Goal: Book appointment/travel/reservation

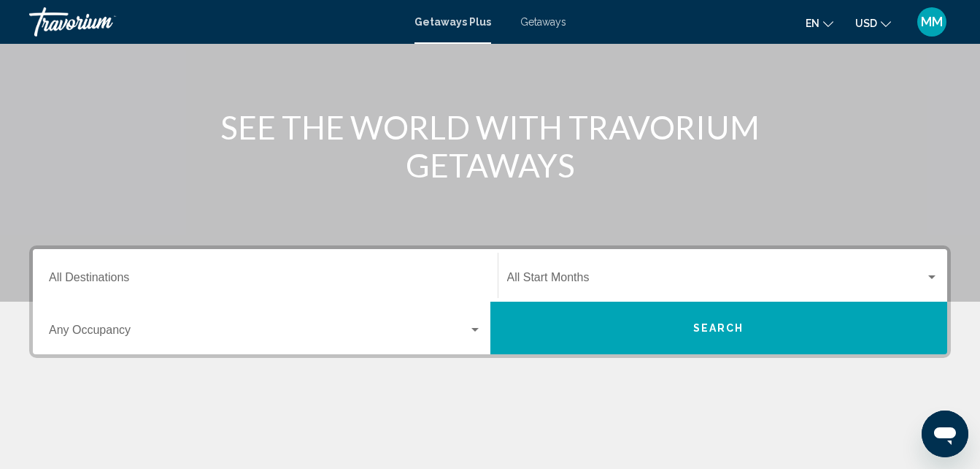
scroll to position [166, 0]
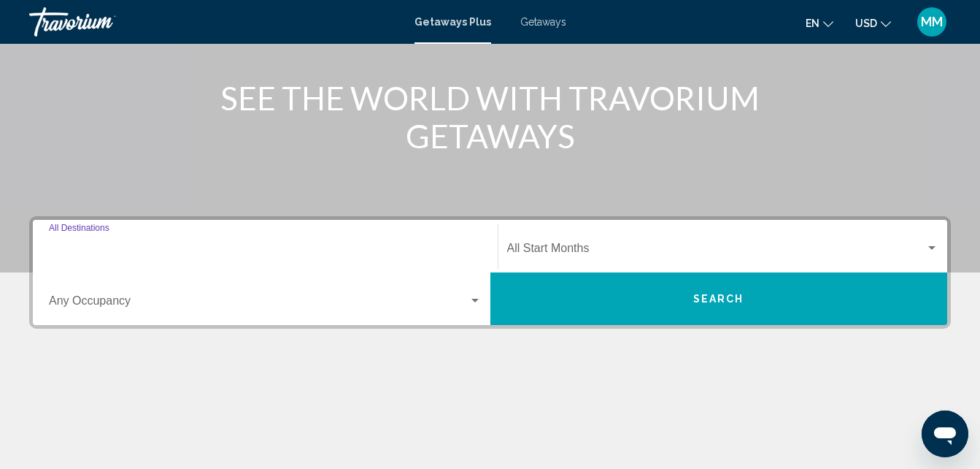
click at [79, 252] on input "Destination All Destinations" at bounding box center [265, 251] width 433 height 13
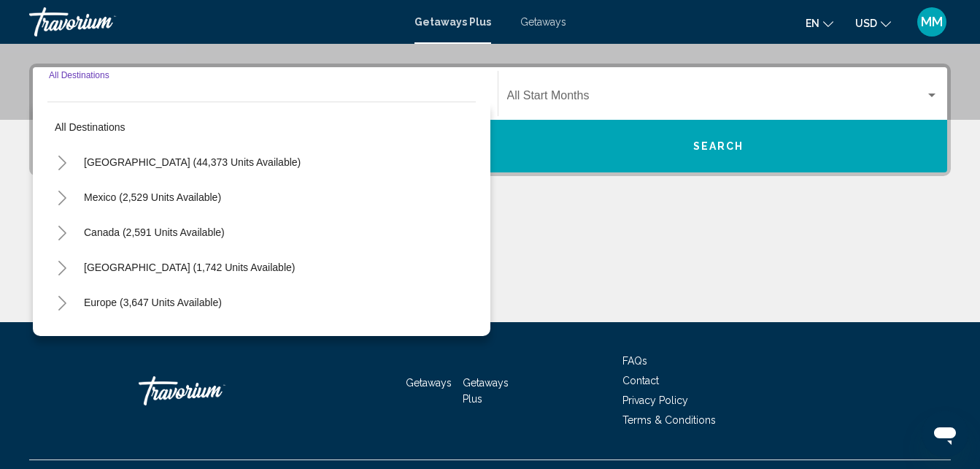
scroll to position [334, 0]
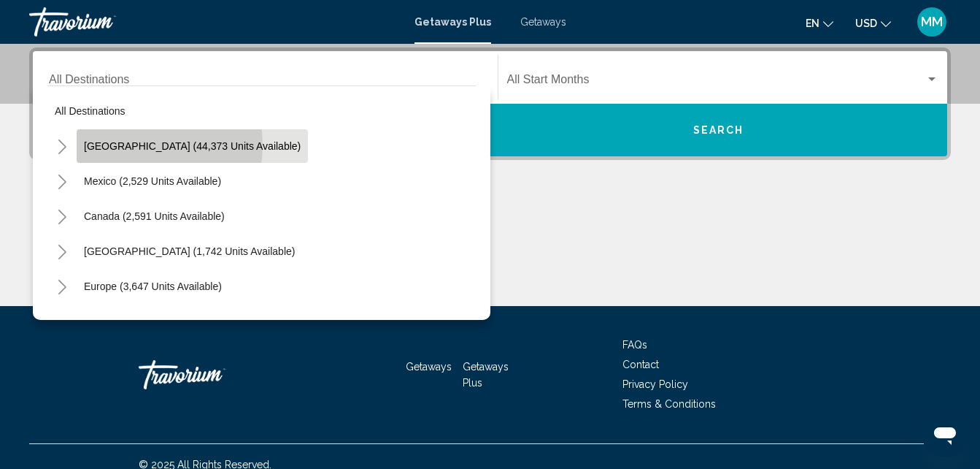
click at [133, 145] on span "[GEOGRAPHIC_DATA] (44,373 units available)" at bounding box center [192, 146] width 217 height 12
type input "**********"
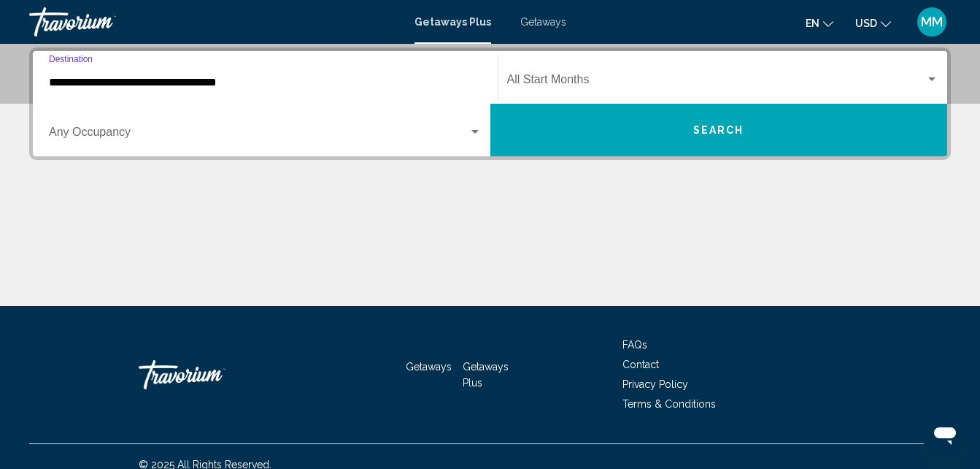
click at [931, 77] on div "Search widget" at bounding box center [932, 79] width 7 height 4
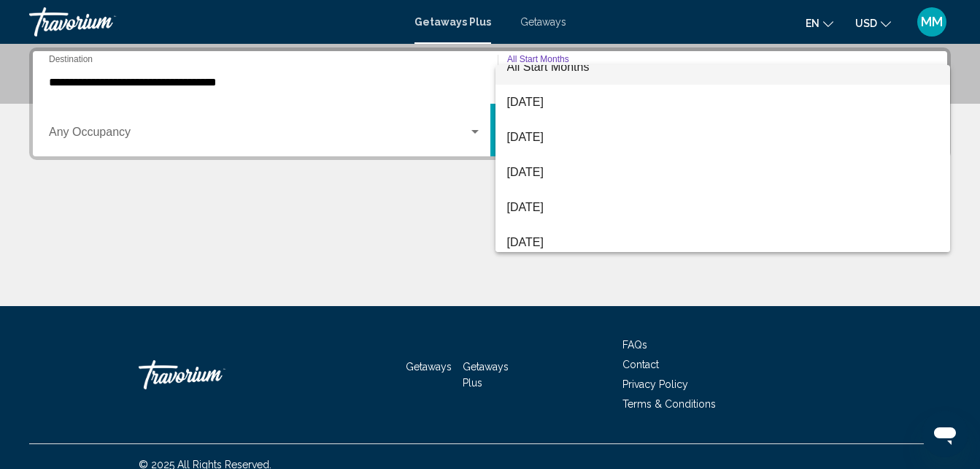
scroll to position [29, 0]
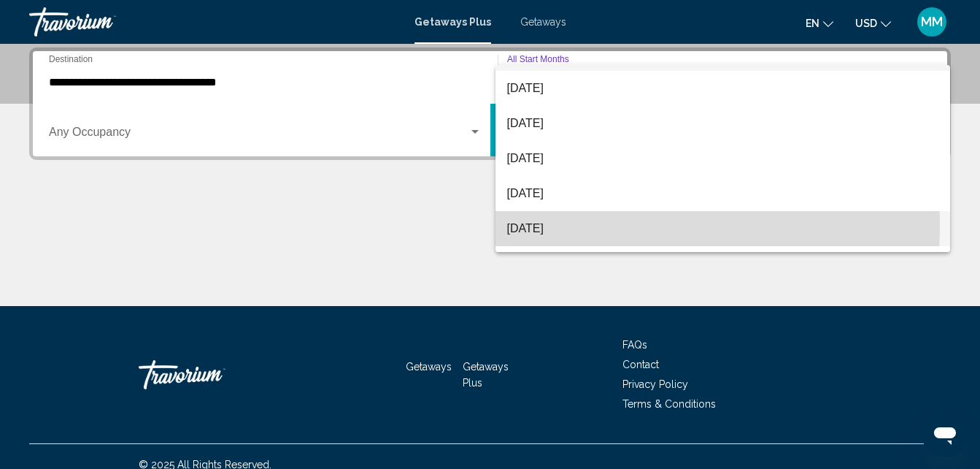
click at [573, 226] on span "[DATE]" at bounding box center [723, 228] width 432 height 35
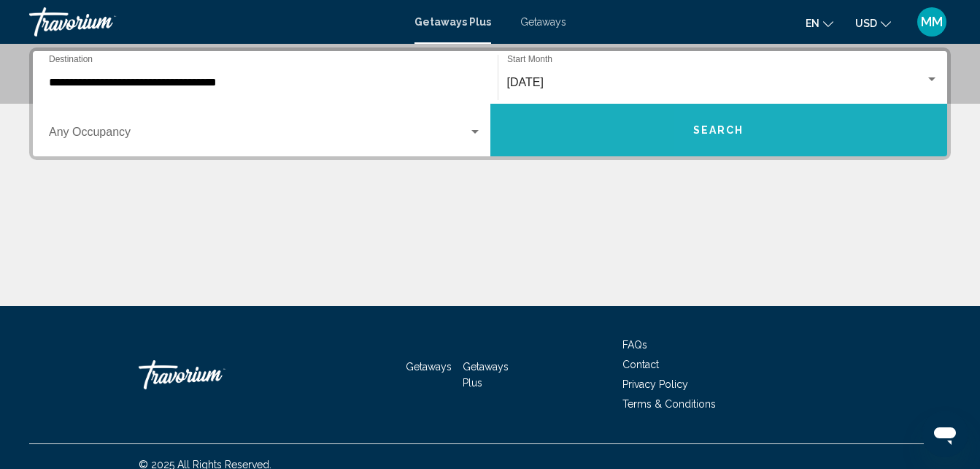
click at [719, 135] on span "Search" at bounding box center [718, 131] width 51 height 12
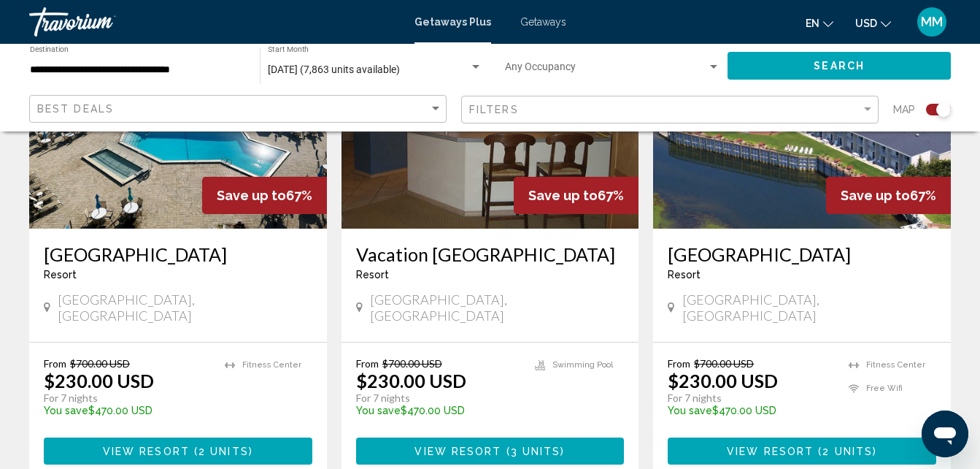
scroll to position [2268, 0]
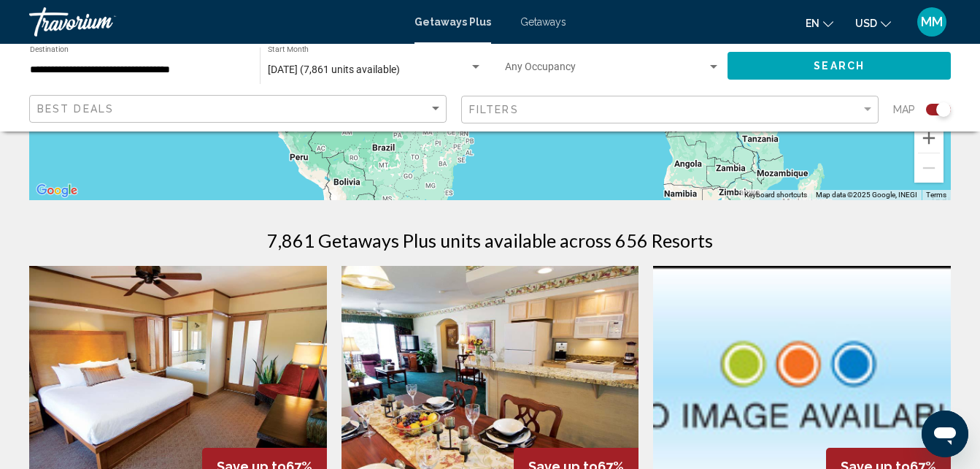
scroll to position [380, 0]
